Goal: Complete application form: Complete application form

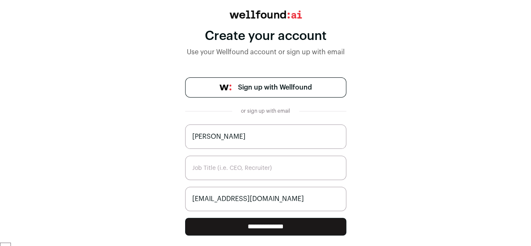
scroll to position [65, 0]
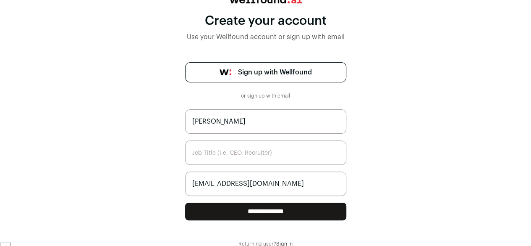
click at [274, 152] on input "text" at bounding box center [265, 152] width 161 height 24
type input "Freelancer"
click at [283, 209] on input "**********" at bounding box center [265, 211] width 161 height 18
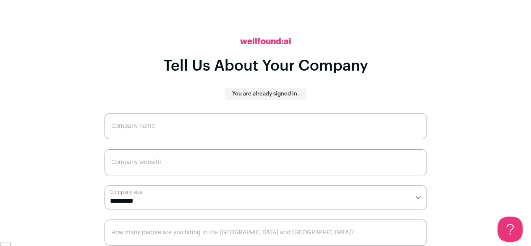
scroll to position [1, 0]
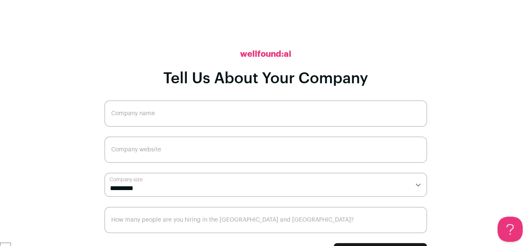
scroll to position [14, 0]
